Goal: Navigation & Orientation: Find specific page/section

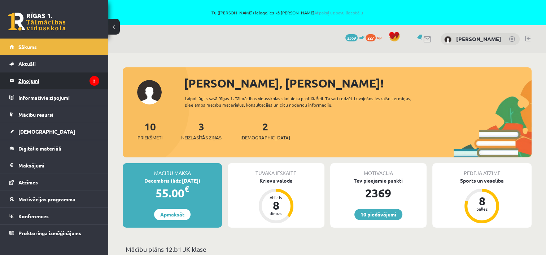
click at [27, 81] on legend "Ziņojumi 3" at bounding box center [58, 81] width 81 height 17
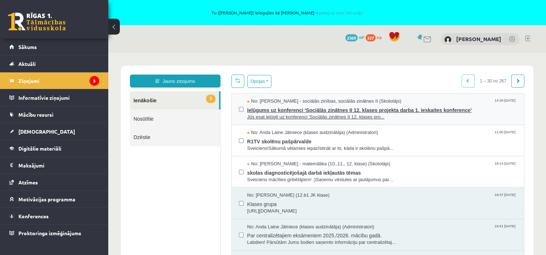
click at [314, 112] on span "Ielūgums uz konferenci 'Sociālās zinātnes II 12. klases projekta darba 1. ieska…" at bounding box center [381, 109] width 269 height 9
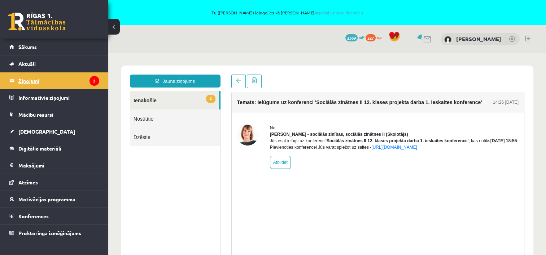
click at [25, 81] on legend "Ziņojumi 3" at bounding box center [58, 81] width 81 height 17
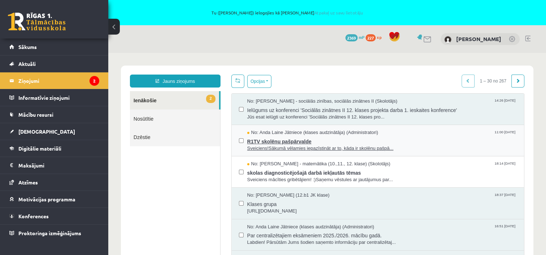
click at [287, 144] on span "R1TV skolēnu pašpārvalde" at bounding box center [381, 140] width 269 height 9
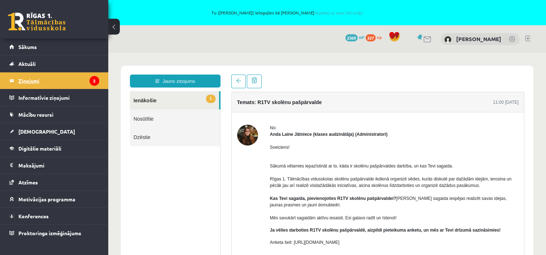
click at [38, 82] on legend "Ziņojumi 2" at bounding box center [58, 81] width 81 height 17
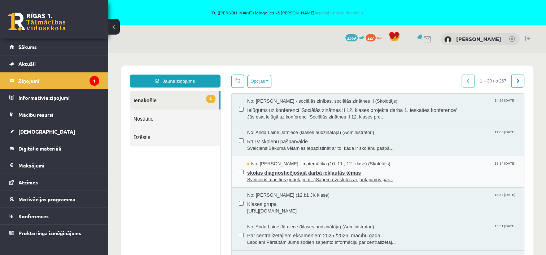
click at [269, 173] on span "skolas diagnosticējošajā darbā iekļautās tēmas" at bounding box center [381, 172] width 269 height 9
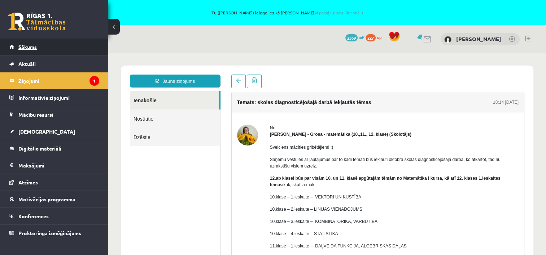
click at [26, 46] on span "Sākums" at bounding box center [27, 47] width 18 height 6
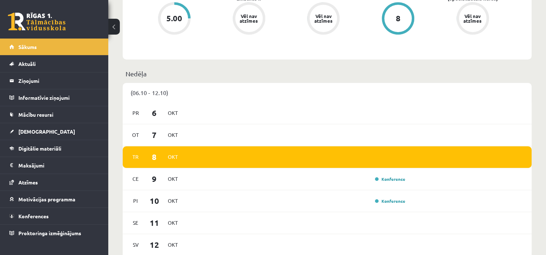
scroll to position [361, 0]
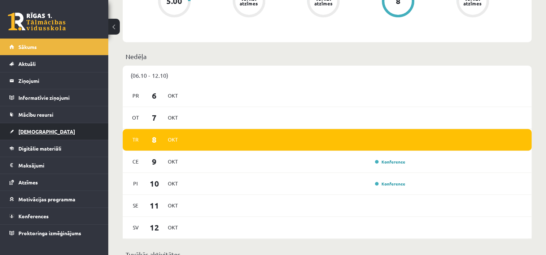
click at [32, 133] on span "[DEMOGRAPHIC_DATA]" at bounding box center [46, 131] width 57 height 6
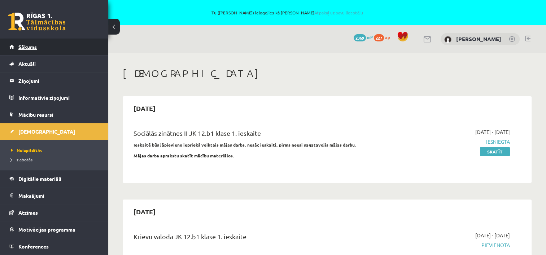
click at [27, 50] on link "Sākums" at bounding box center [54, 47] width 90 height 17
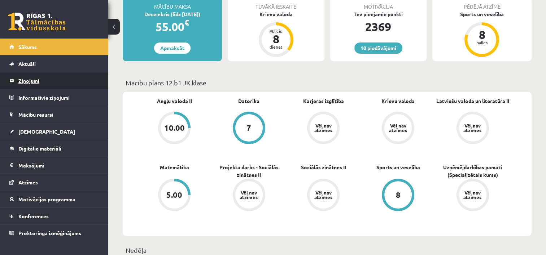
scroll to position [108, 0]
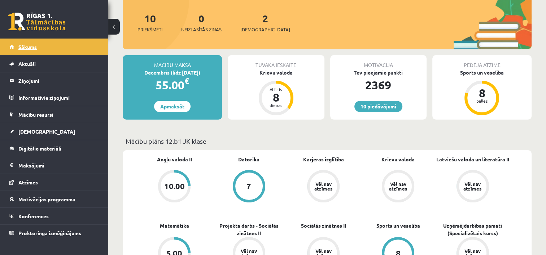
click at [26, 45] on span "Sākums" at bounding box center [27, 47] width 18 height 6
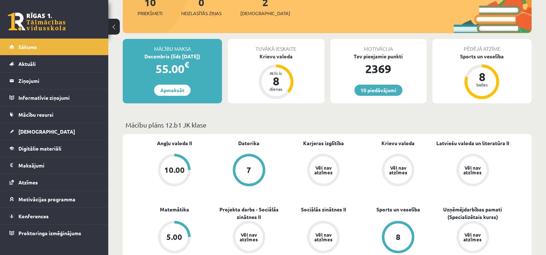
scroll to position [108, 0]
